Goal: Manage account settings

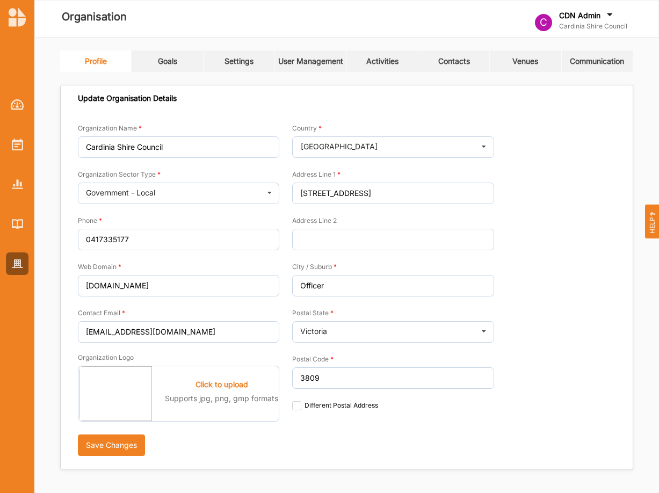
click at [78, 435] on button "Save Changes" at bounding box center [111, 445] width 67 height 21
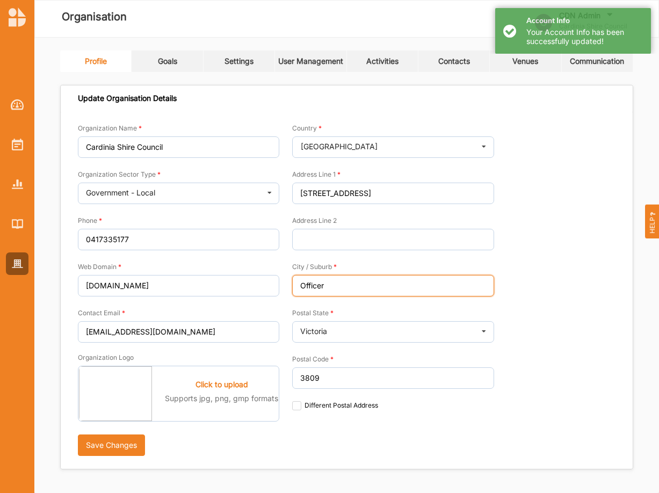
drag, startPoint x: 443, startPoint y: 282, endPoint x: 438, endPoint y: 279, distance: 5.5
click at [443, 282] on input "Officer" at bounding box center [392, 285] width 201 height 21
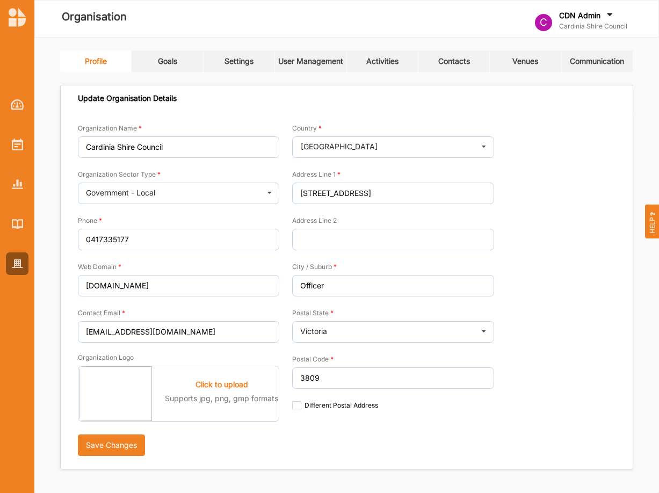
click at [445, 20] on div at bounding box center [456, 19] width 78 height 52
click at [574, 18] on label "CDN Admin" at bounding box center [579, 16] width 41 height 10
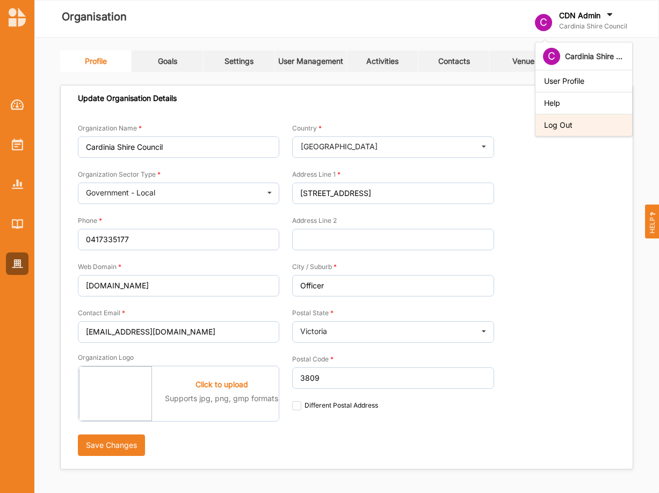
click at [580, 125] on div "Log Out" at bounding box center [584, 125] width 80 height 10
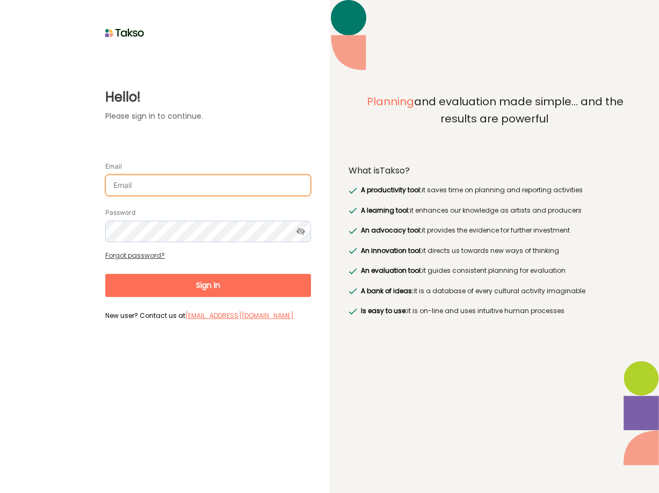
type input "[PERSON_NAME][EMAIL_ADDRESS][DOMAIN_NAME]"
